Goal: Information Seeking & Learning: Learn about a topic

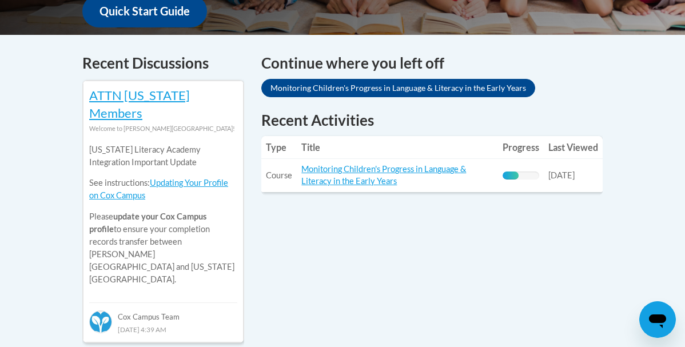
scroll to position [473, 0]
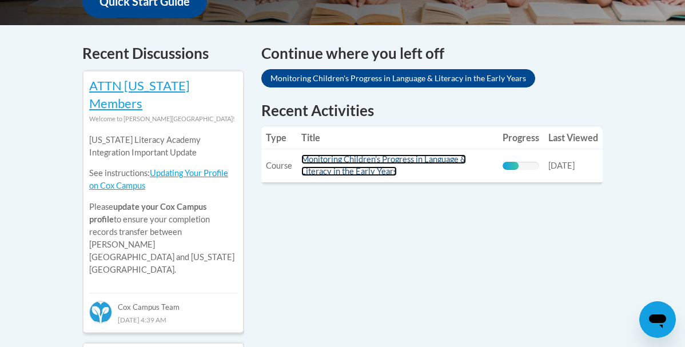
click at [369, 161] on link "Monitoring Children's Progress in Language & Literacy in the Early Years" at bounding box center [383, 165] width 165 height 22
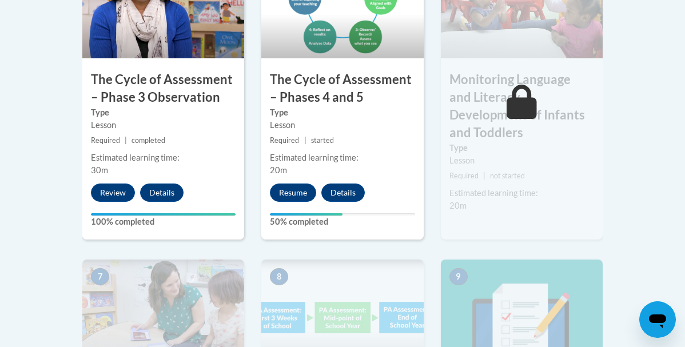
scroll to position [850, 0]
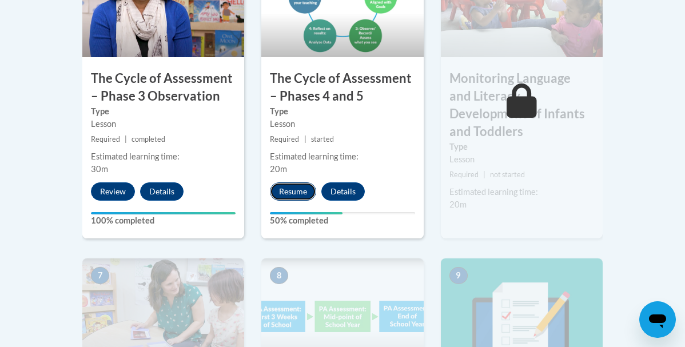
click at [293, 194] on button "Resume" at bounding box center [293, 191] width 46 height 18
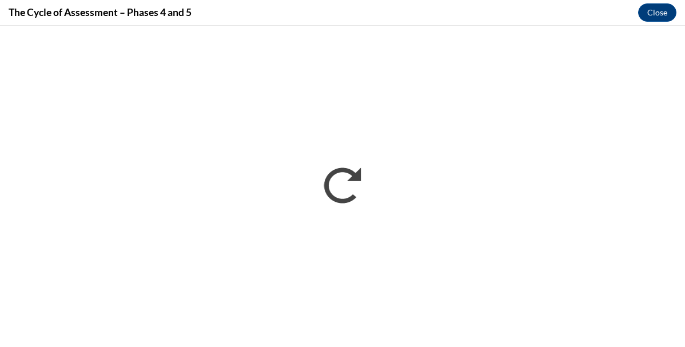
scroll to position [0, 0]
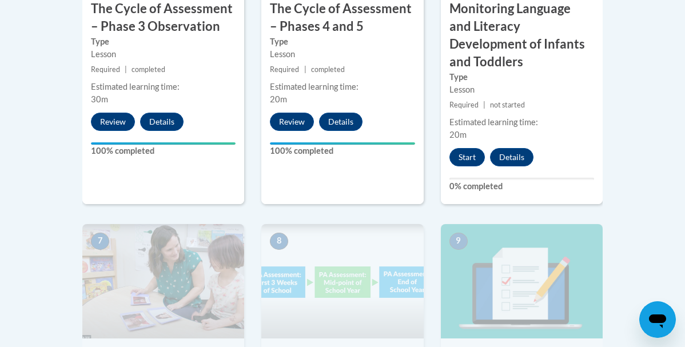
scroll to position [934, 0]
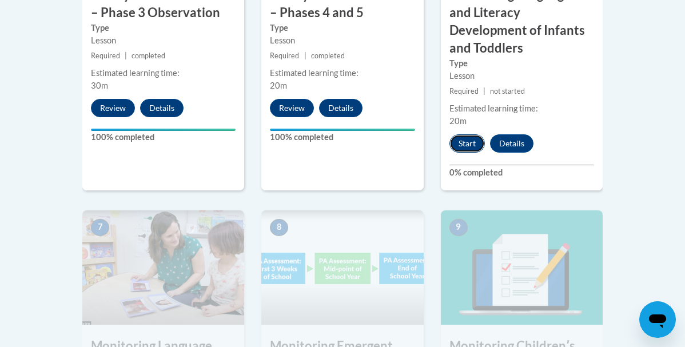
click at [475, 134] on button "Start" at bounding box center [466, 143] width 35 height 18
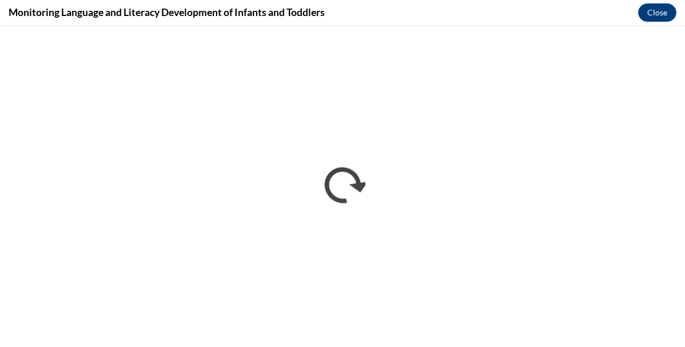
scroll to position [0, 0]
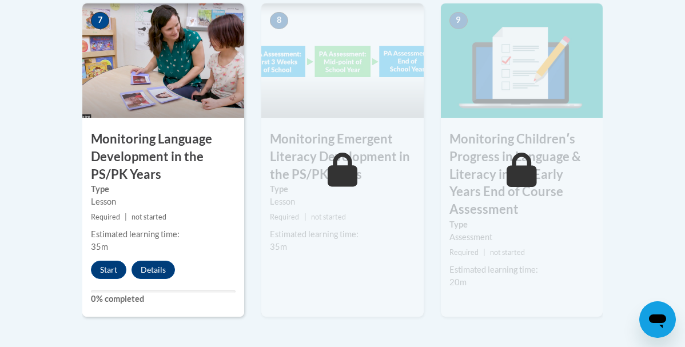
scroll to position [1147, 0]
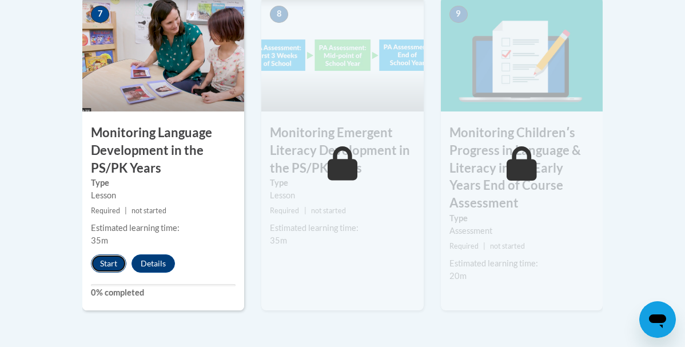
click at [97, 254] on button "Start" at bounding box center [108, 263] width 35 height 18
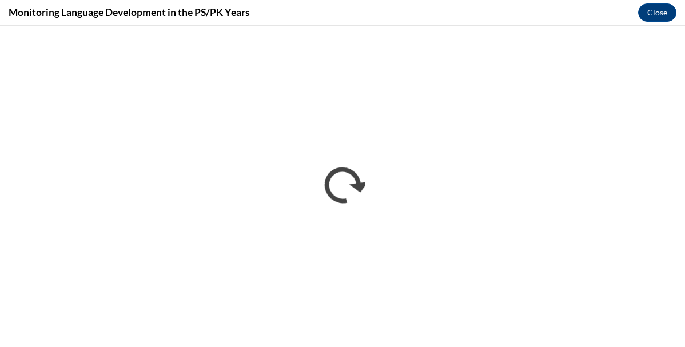
scroll to position [0, 0]
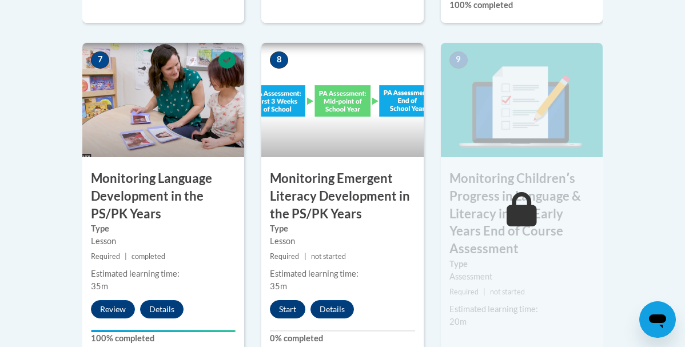
scroll to position [1107, 0]
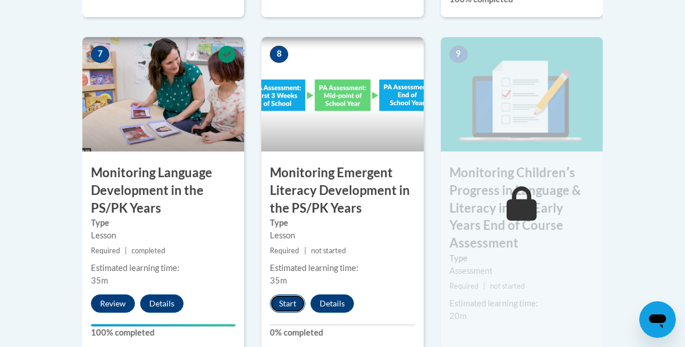
click at [289, 294] on button "Start" at bounding box center [287, 303] width 35 height 18
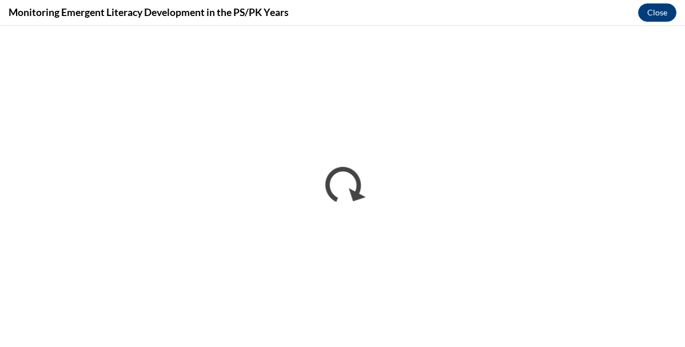
scroll to position [0, 0]
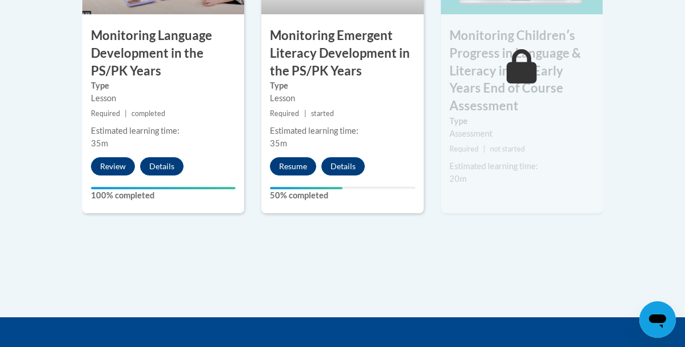
scroll to position [1232, 0]
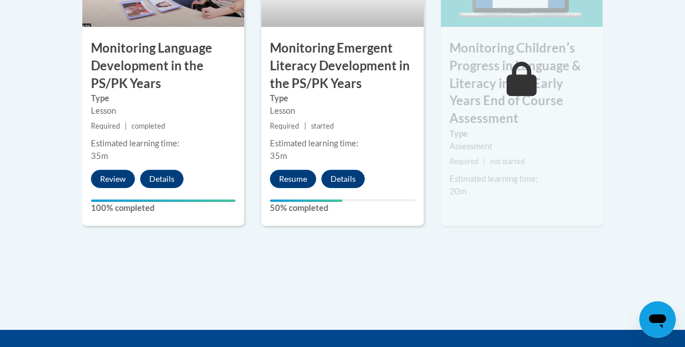
click at [301, 149] on div "8 Monitoring Emergent Literacy Development in the PS/PK Years Type Lesson Requi…" at bounding box center [342, 69] width 162 height 313
click at [301, 170] on button "Resume" at bounding box center [293, 179] width 46 height 18
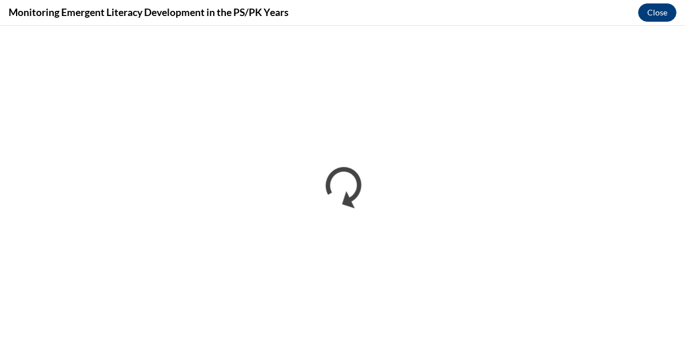
scroll to position [0, 0]
